Goal: Transaction & Acquisition: Purchase product/service

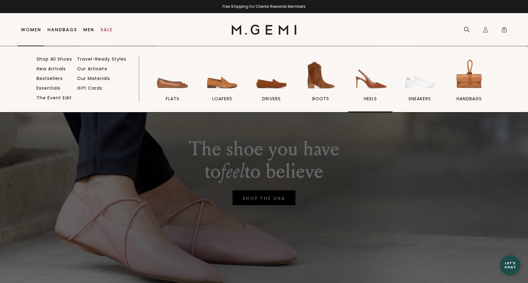
click at [364, 82] on img at bounding box center [370, 75] width 35 height 35
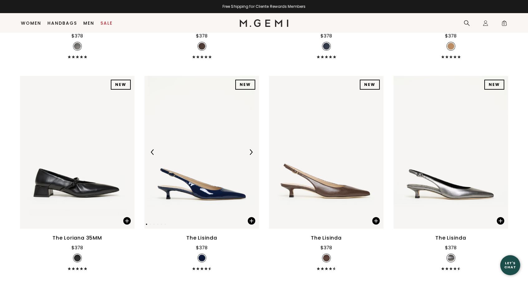
scroll to position [486, 0]
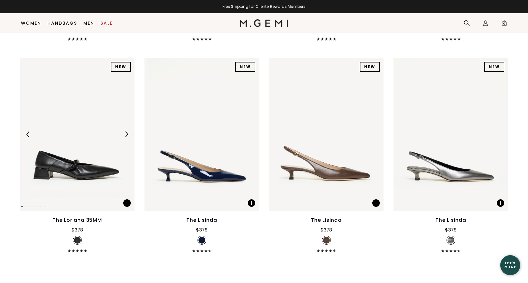
click at [65, 158] on img at bounding box center [77, 134] width 115 height 153
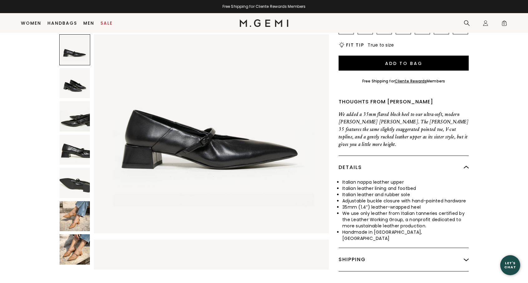
scroll to position [94, 0]
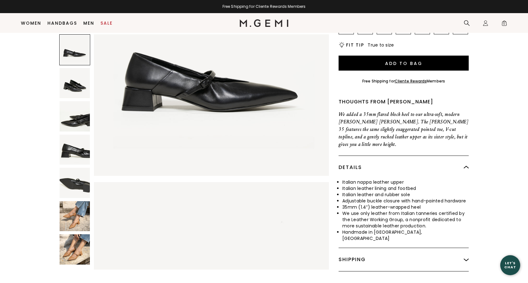
click at [73, 203] on img at bounding box center [75, 216] width 30 height 30
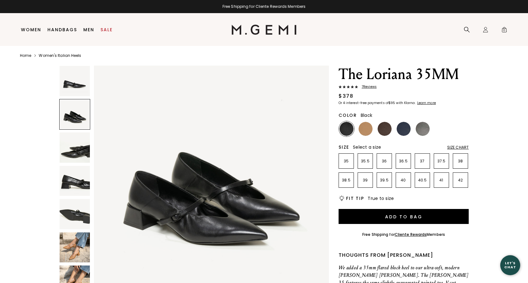
scroll to position [0, 0]
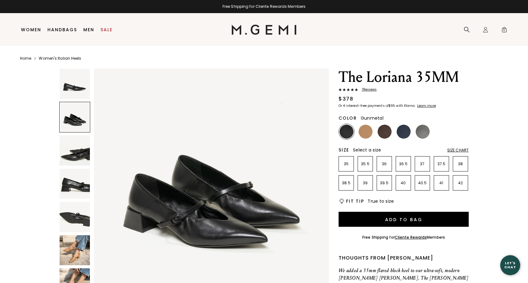
click at [424, 133] on img at bounding box center [423, 132] width 14 height 14
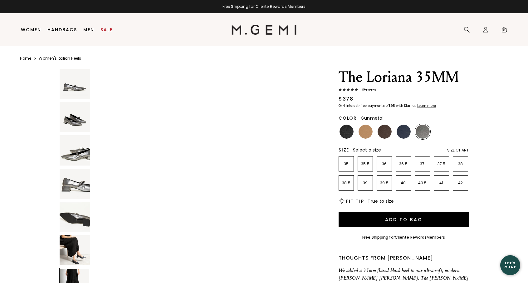
scroll to position [1426, 0]
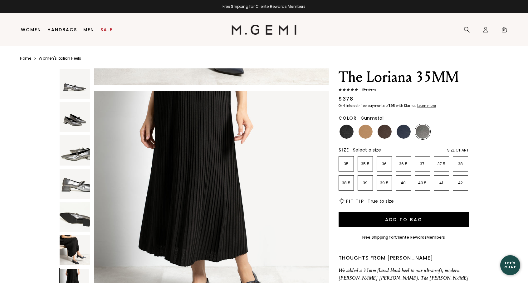
click at [421, 129] on img at bounding box center [423, 132] width 14 height 14
click at [68, 78] on img at bounding box center [75, 84] width 30 height 30
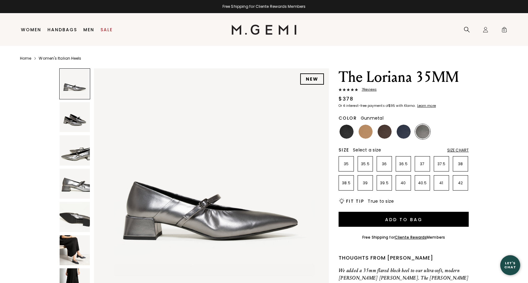
click at [70, 116] on img at bounding box center [75, 117] width 30 height 30
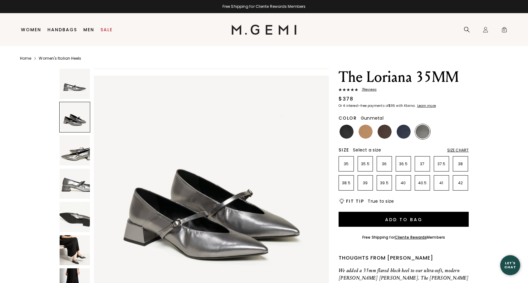
scroll to position [237, 0]
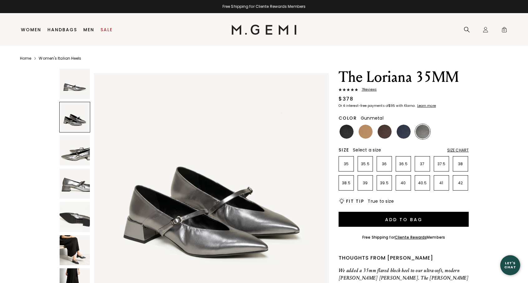
click at [66, 155] on img at bounding box center [75, 150] width 30 height 30
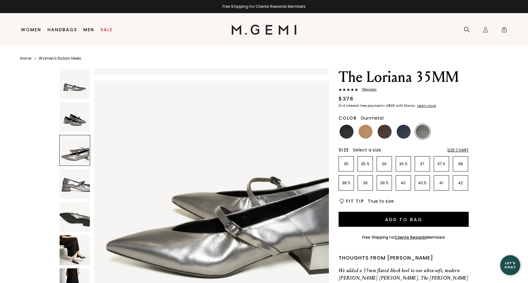
scroll to position [473, 0]
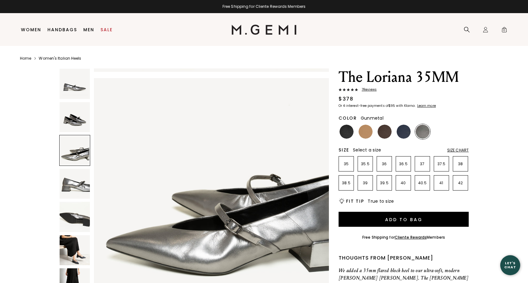
click at [70, 180] on img at bounding box center [75, 184] width 30 height 30
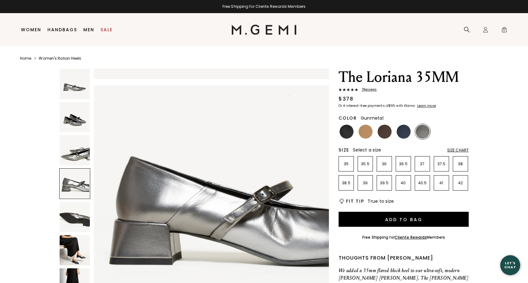
scroll to position [710, 0]
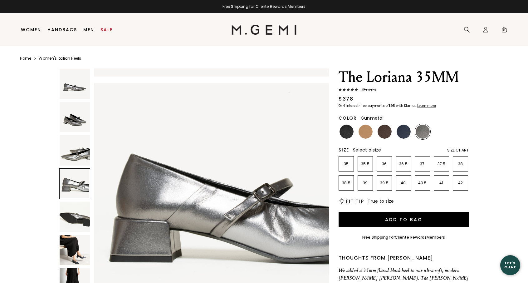
click at [73, 215] on img at bounding box center [75, 217] width 30 height 30
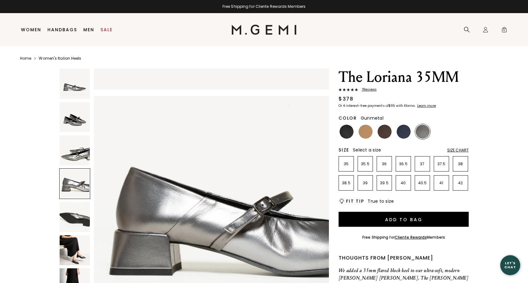
scroll to position [728, 0]
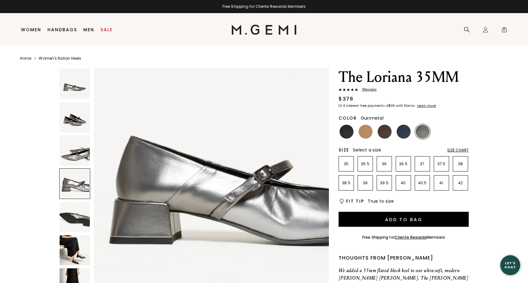
click at [74, 240] on img at bounding box center [75, 250] width 30 height 30
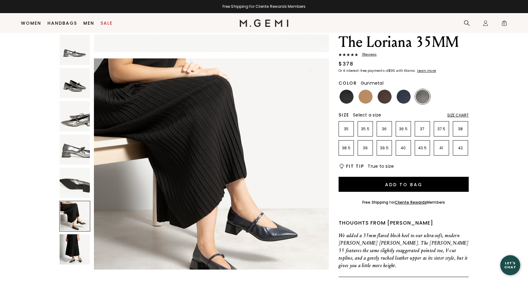
scroll to position [18, 0]
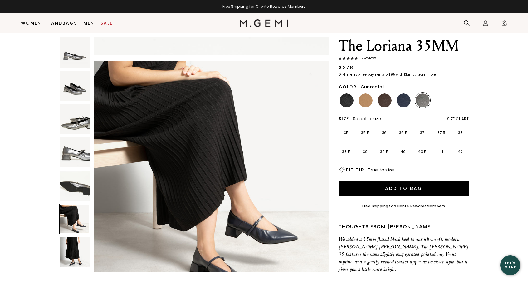
click at [72, 153] on img at bounding box center [75, 152] width 30 height 30
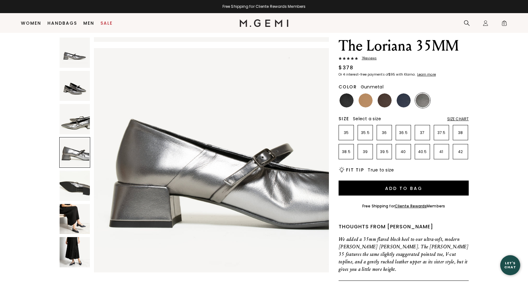
scroll to position [710, 0]
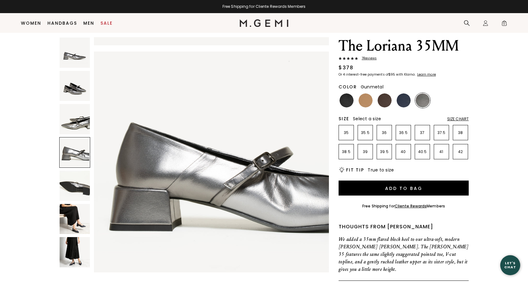
click at [71, 118] on img at bounding box center [75, 119] width 30 height 30
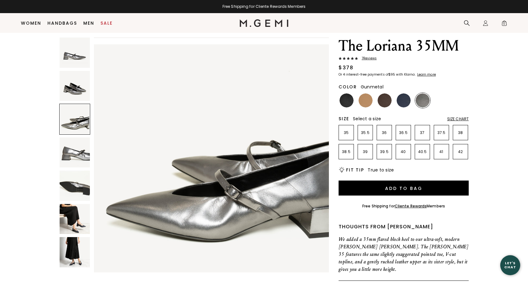
scroll to position [473, 0]
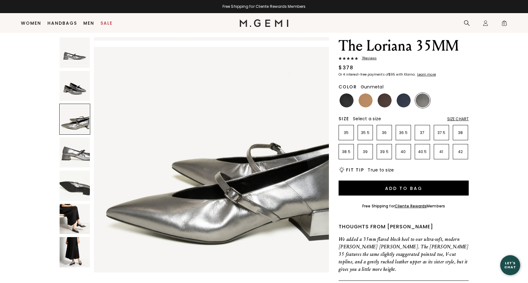
click at [74, 90] on img at bounding box center [75, 86] width 30 height 30
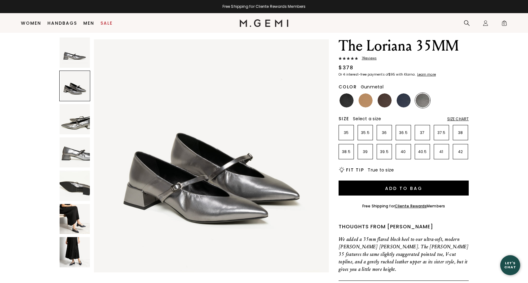
scroll to position [237, 0]
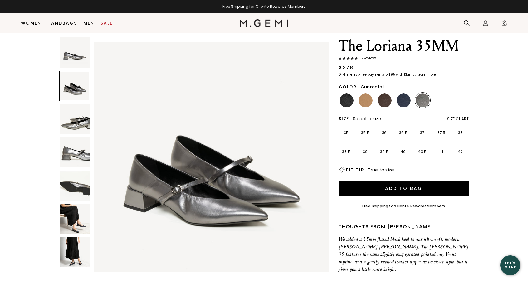
click at [63, 208] on img at bounding box center [75, 219] width 30 height 30
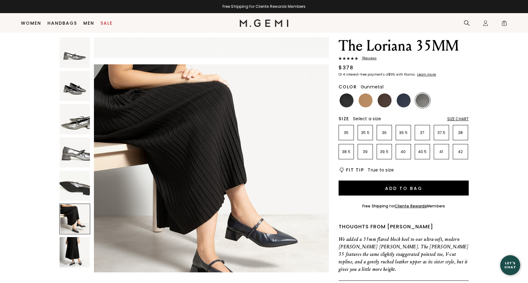
scroll to position [1183, 0]
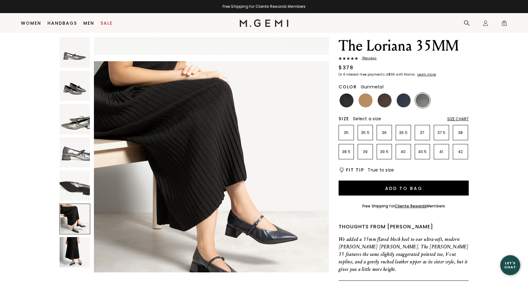
click at [70, 57] on img at bounding box center [75, 52] width 30 height 30
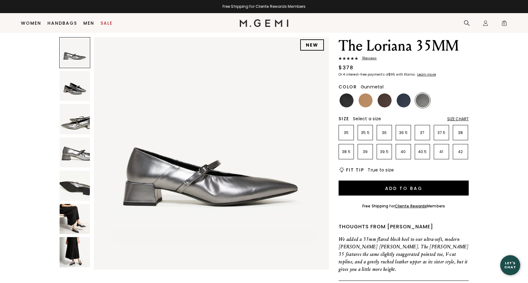
scroll to position [0, 0]
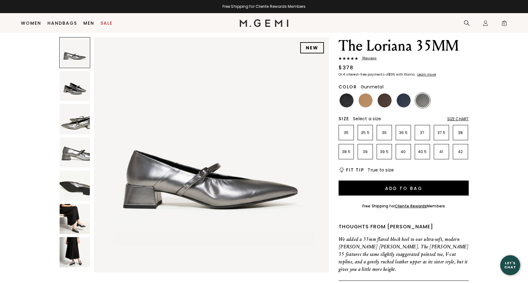
click at [67, 87] on img at bounding box center [75, 86] width 30 height 30
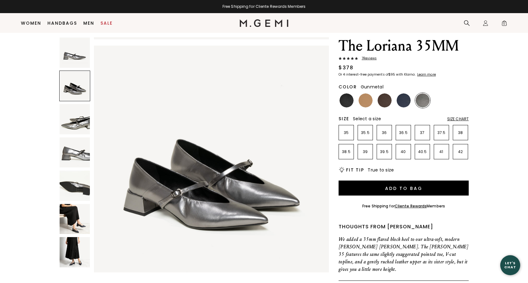
scroll to position [237, 0]
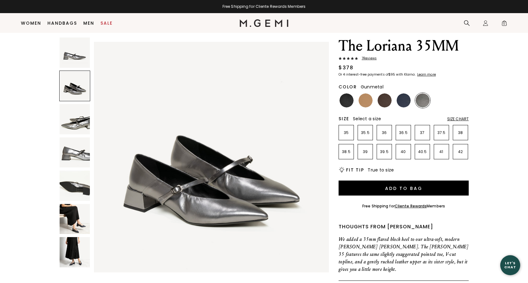
click at [81, 255] on img at bounding box center [75, 252] width 30 height 30
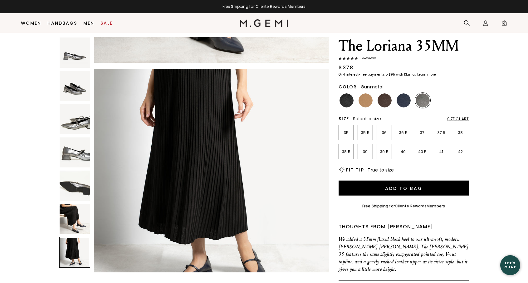
scroll to position [1420, 0]
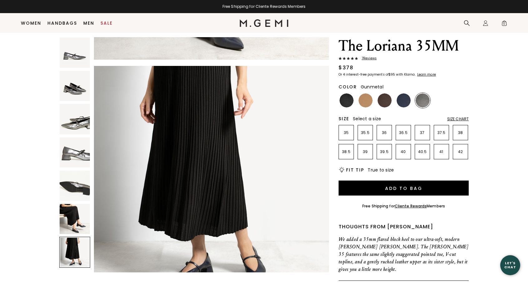
click at [423, 98] on img at bounding box center [423, 100] width 14 height 14
